Goal: Check status: Check status

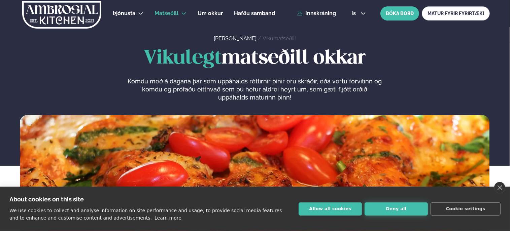
click at [397, 210] on button "Deny all" at bounding box center [396, 209] width 63 height 13
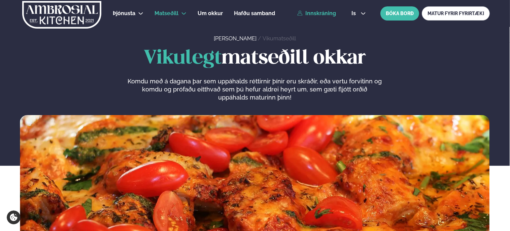
click at [320, 14] on link "Innskráning" at bounding box center [316, 13] width 39 height 6
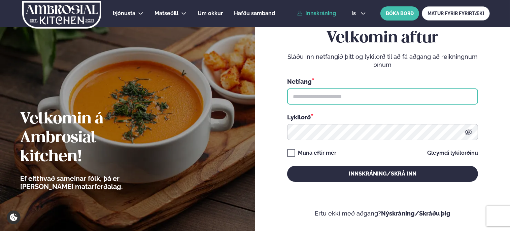
type input "**********"
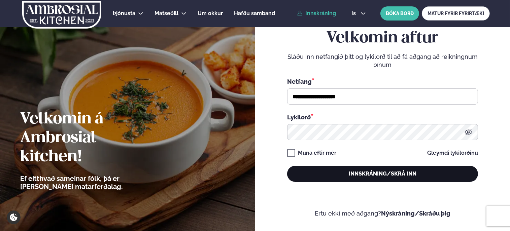
click at [359, 176] on button "Innskráning/Skrá inn" at bounding box center [382, 174] width 191 height 16
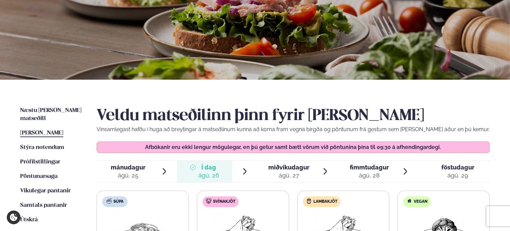
scroll to position [101, 0]
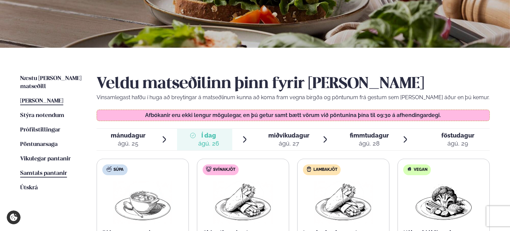
click at [57, 171] on span "Samtals pantanir" at bounding box center [43, 174] width 47 height 6
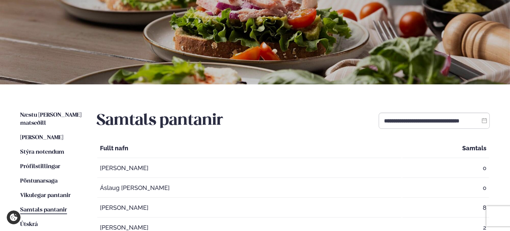
scroll to position [135, 0]
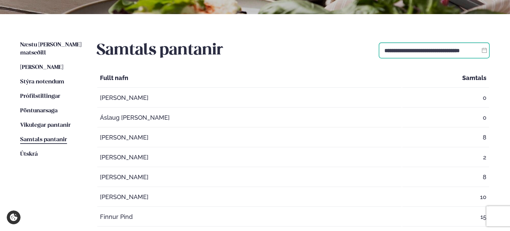
click at [468, 49] on input "**********" at bounding box center [434, 50] width 111 height 16
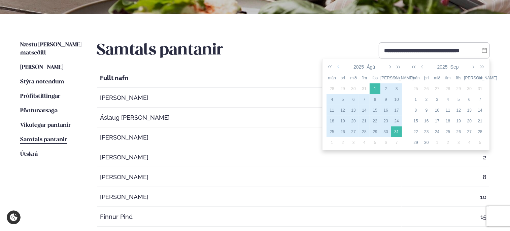
click at [339, 67] on icon "button" at bounding box center [338, 66] width 3 height 5
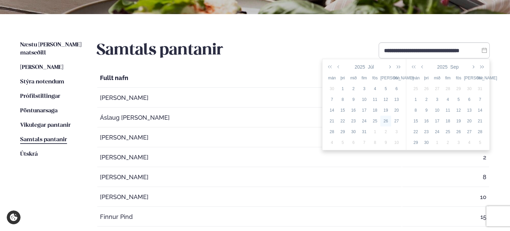
click at [385, 122] on div "26" at bounding box center [385, 121] width 11 height 6
click at [422, 66] on icon "button" at bounding box center [422, 66] width 3 height 5
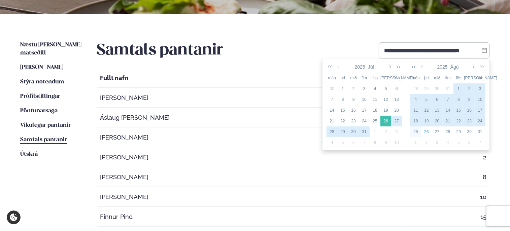
click at [416, 132] on div "25" at bounding box center [415, 132] width 11 height 6
type input "**********"
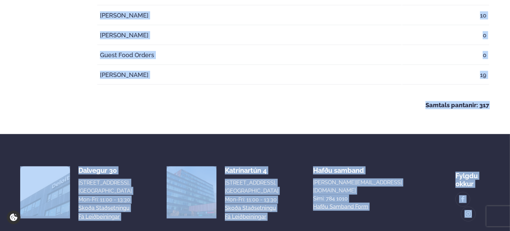
scroll to position [884, 0]
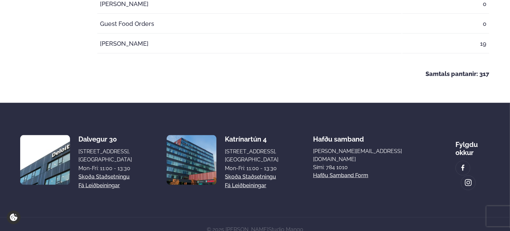
drag, startPoint x: 98, startPoint y: 74, endPoint x: 496, endPoint y: 69, distance: 397.7
copy div "Samtals pantanir"
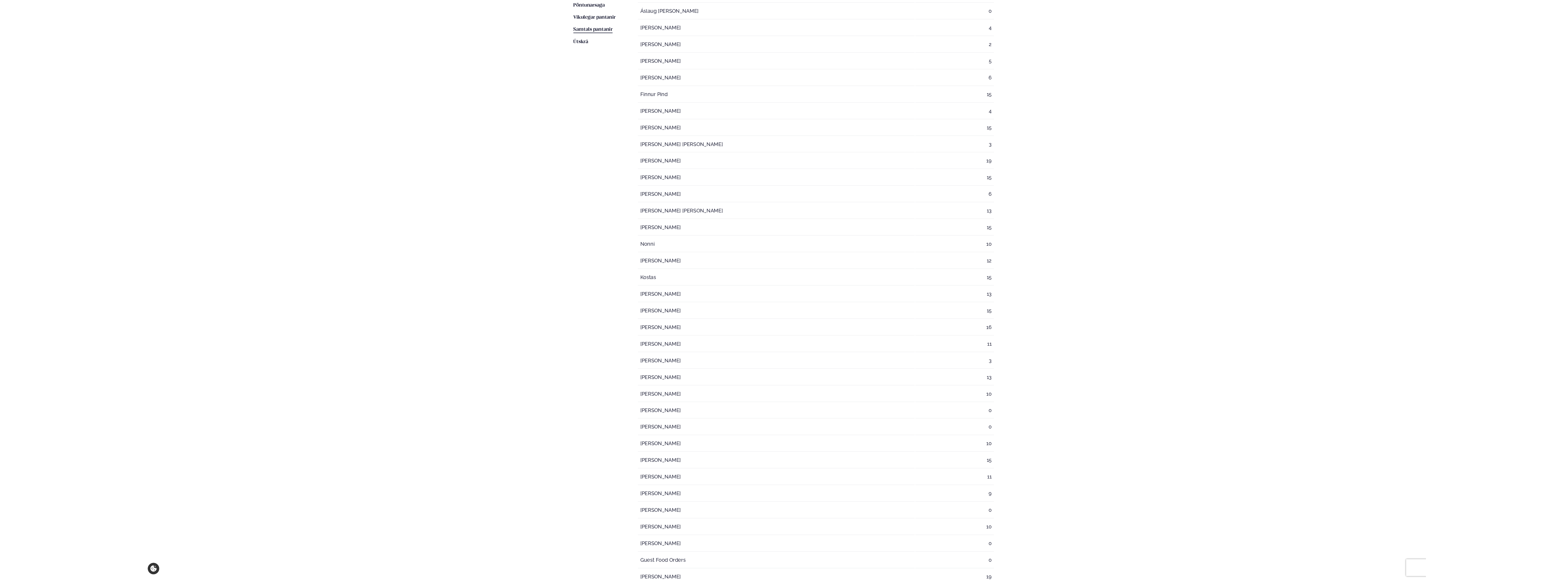
scroll to position [0, 0]
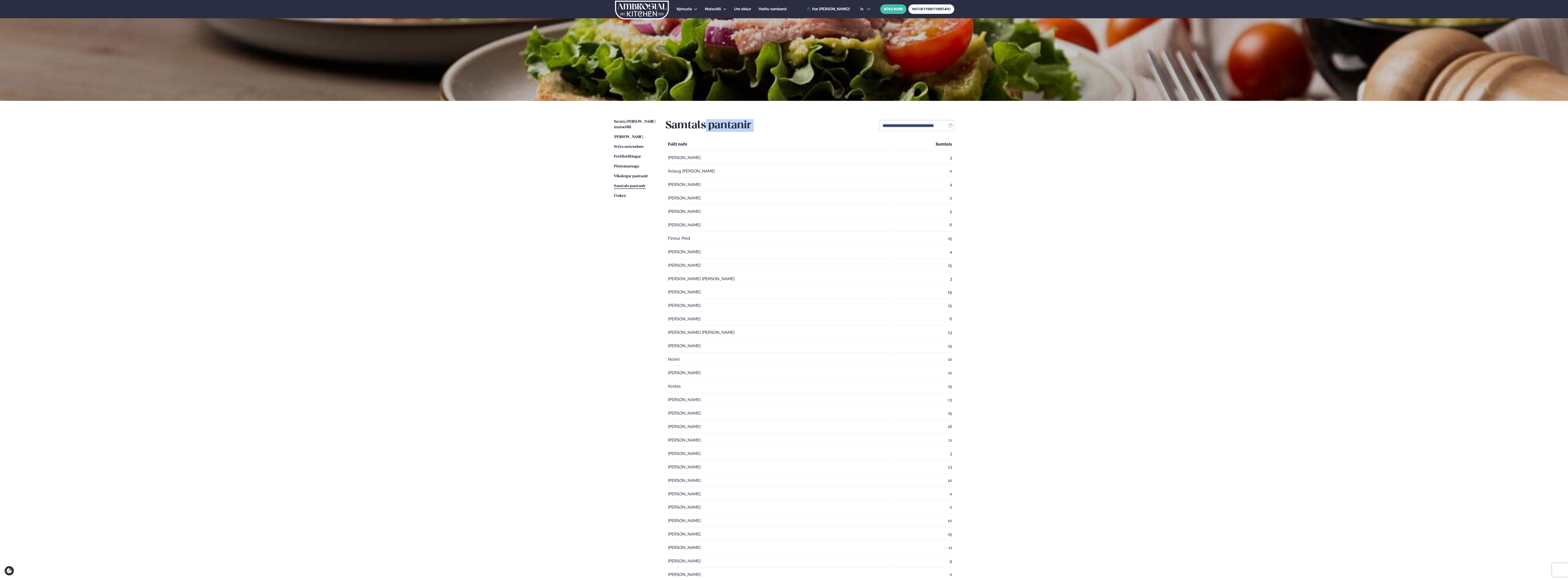
click at [345, 157] on div "Þjónusta Hádegismatur fyrir fyrirtæki Fyrirtækja veitingar Einkapartý Matseðill…" at bounding box center [784, 386] width 1568 height 772
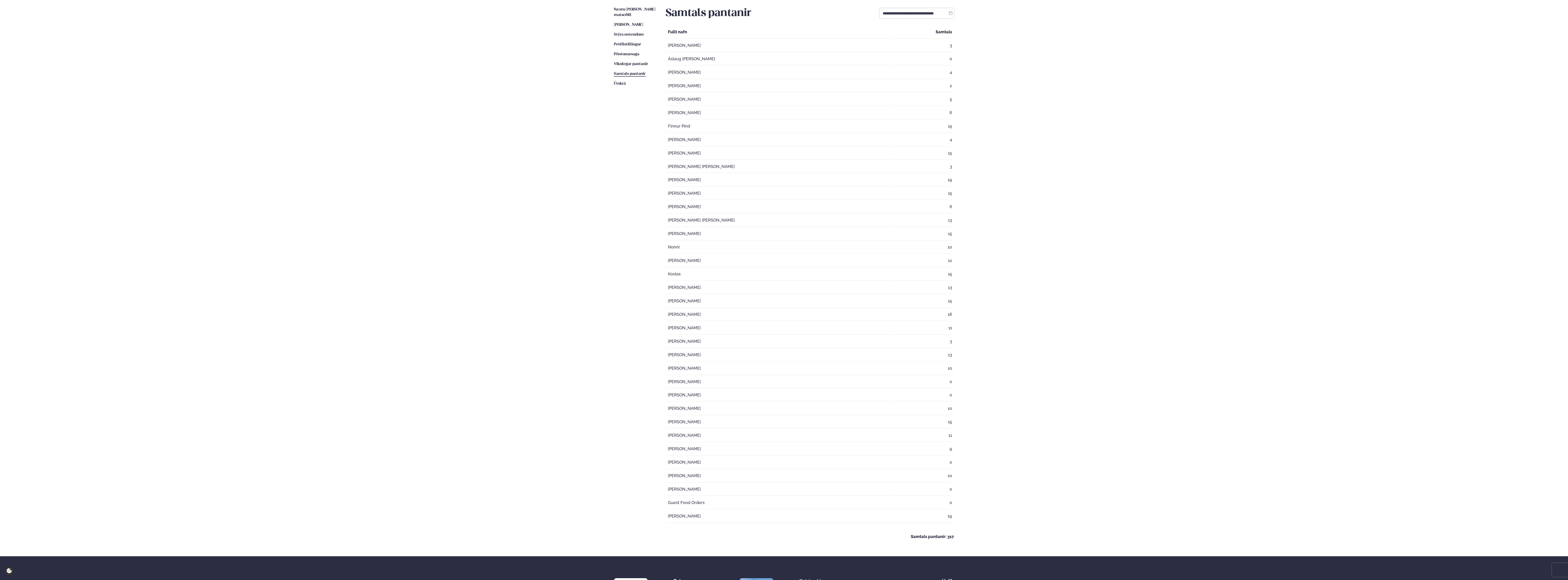
scroll to position [91, 0]
